Goal: Information Seeking & Learning: Learn about a topic

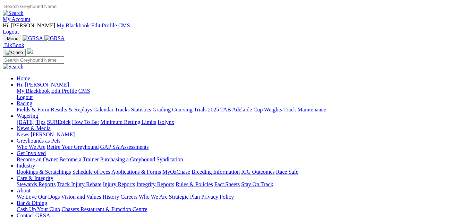
click at [29, 132] on link "News" at bounding box center [23, 135] width 12 height 6
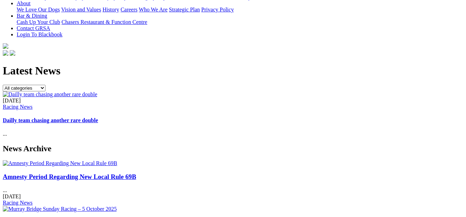
scroll to position [208, 0]
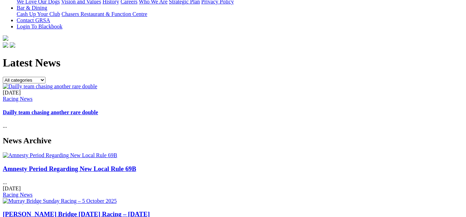
click at [33, 165] on link "Amnesty Period Regarding New Local Rule 69B" at bounding box center [69, 168] width 133 height 7
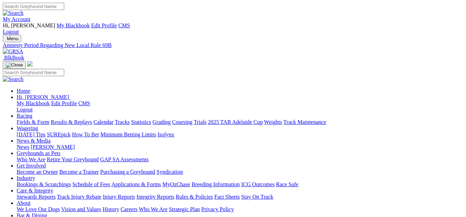
click at [75, 144] on link "[PERSON_NAME]" at bounding box center [53, 147] width 44 height 6
